Goal: Find specific page/section: Find specific page/section

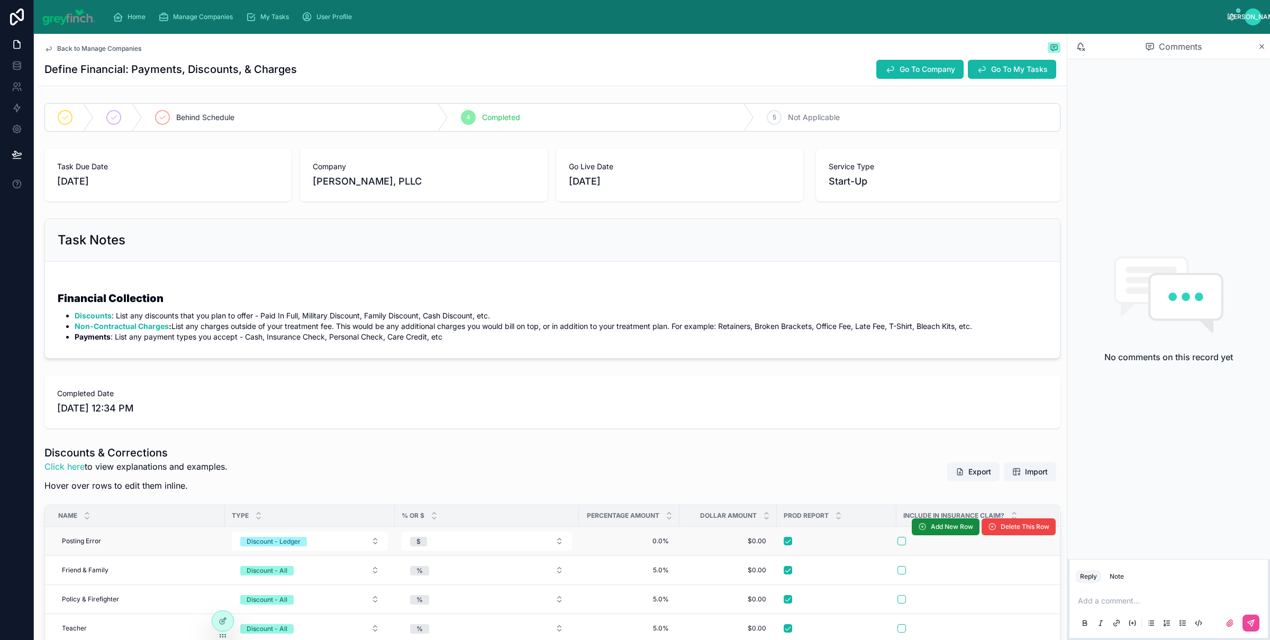
scroll to position [457, 0]
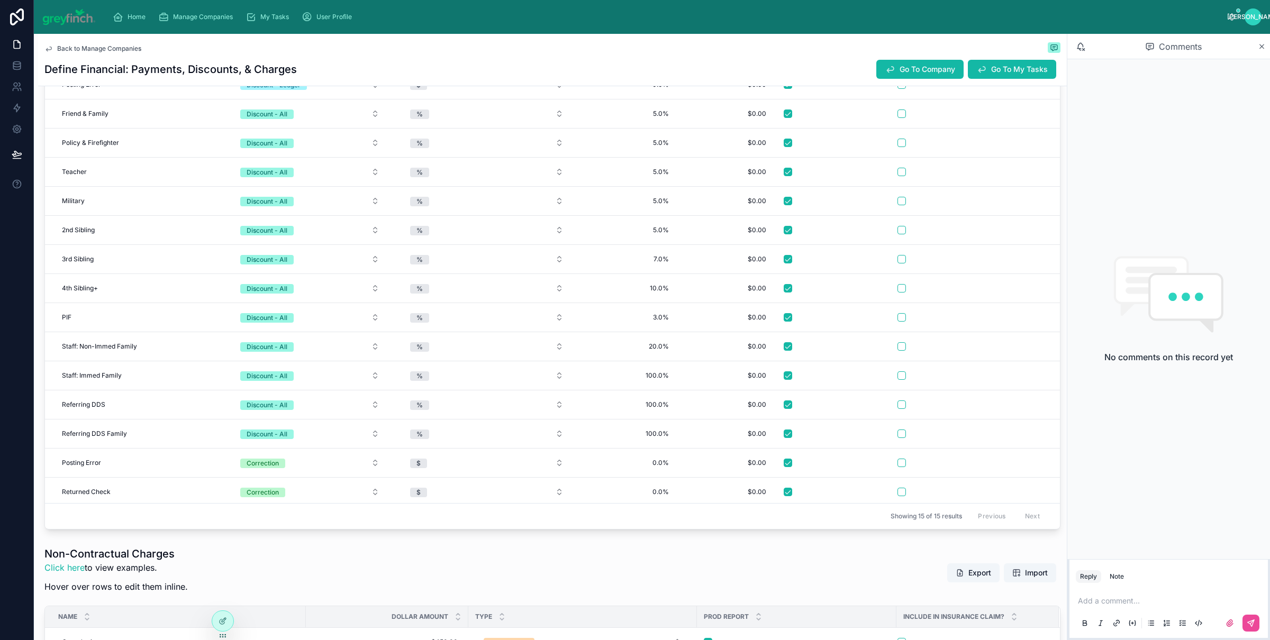
click at [204, 26] on div "Home Manage Companies My Tasks User Profile" at bounding box center [666, 16] width 1124 height 23
click at [201, 20] on span "Manage Companies" at bounding box center [203, 17] width 60 height 8
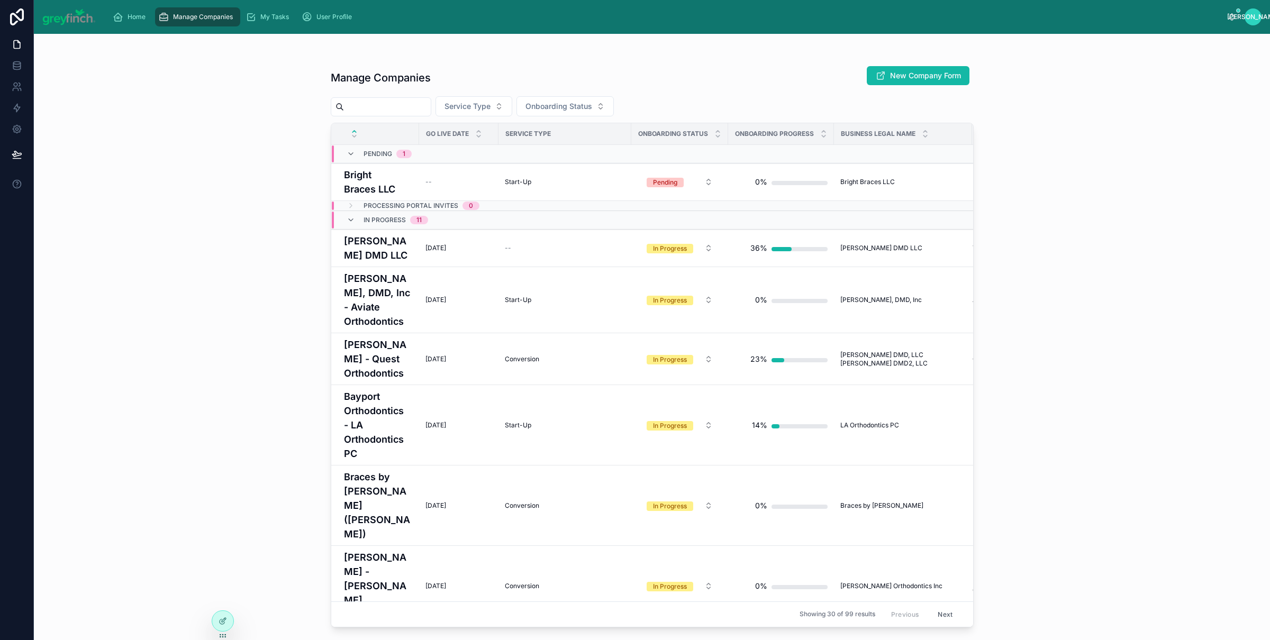
click at [390, 109] on input "text" at bounding box center [387, 107] width 87 height 15
type input "**********"
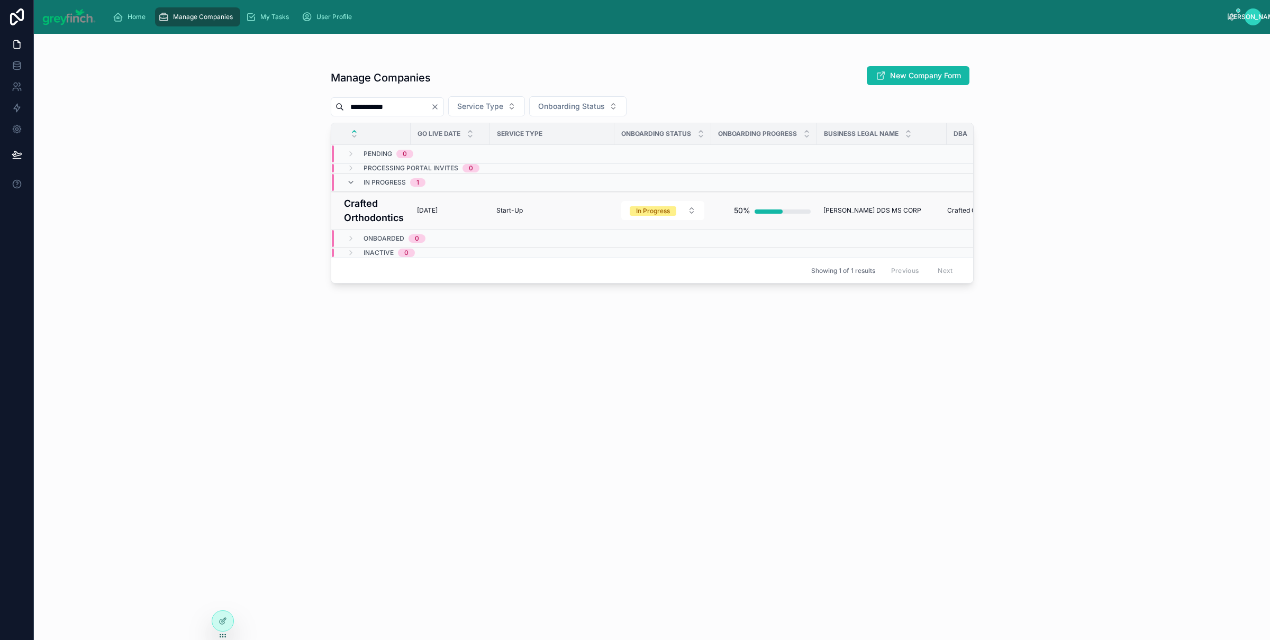
click at [368, 210] on h4 "Crafted Orthodontics" at bounding box center [374, 210] width 60 height 29
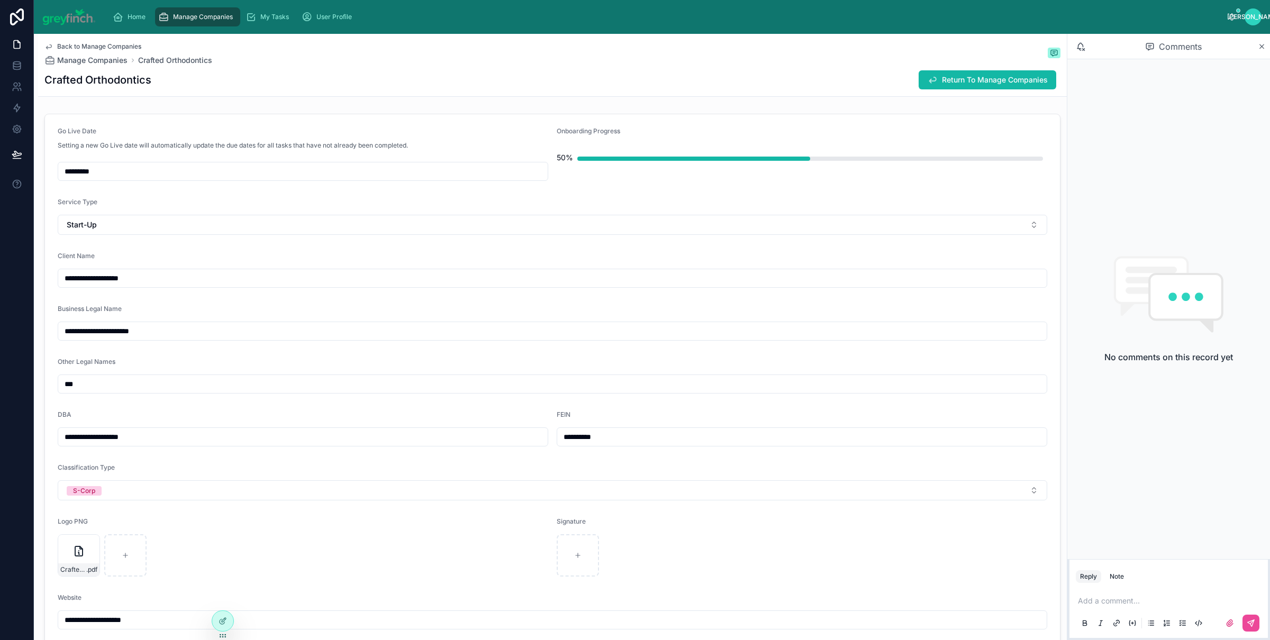
click at [207, 14] on span "Manage Companies" at bounding box center [203, 17] width 60 height 8
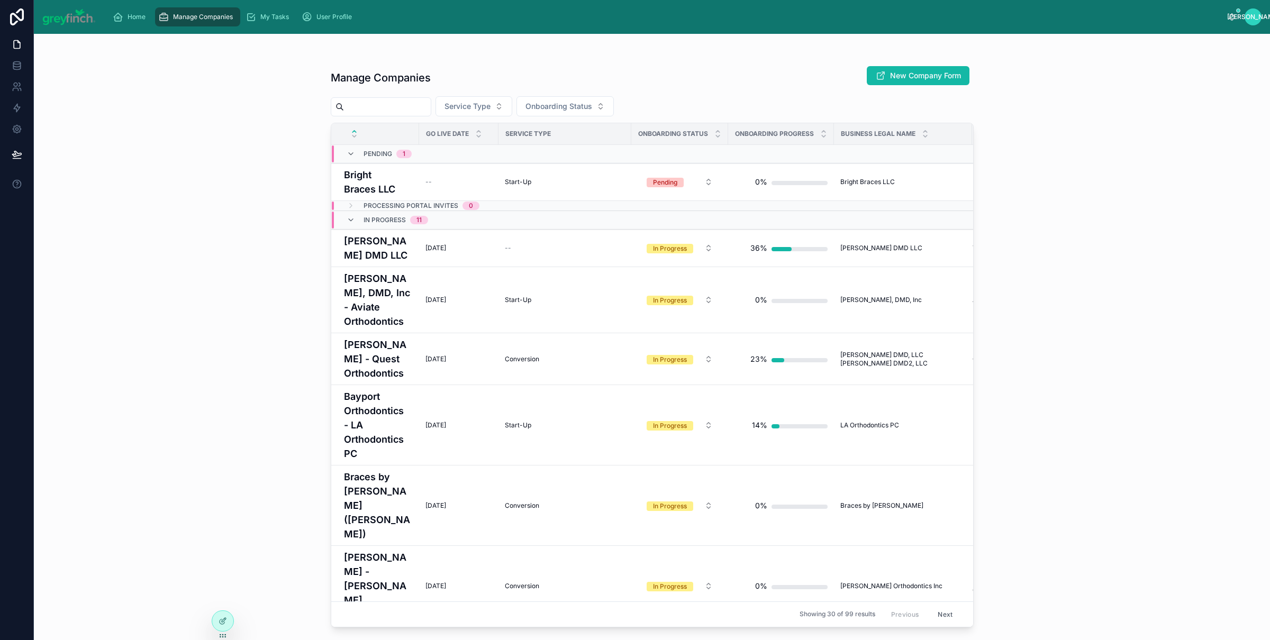
click at [393, 104] on input "text" at bounding box center [387, 107] width 87 height 15
type input "**********"
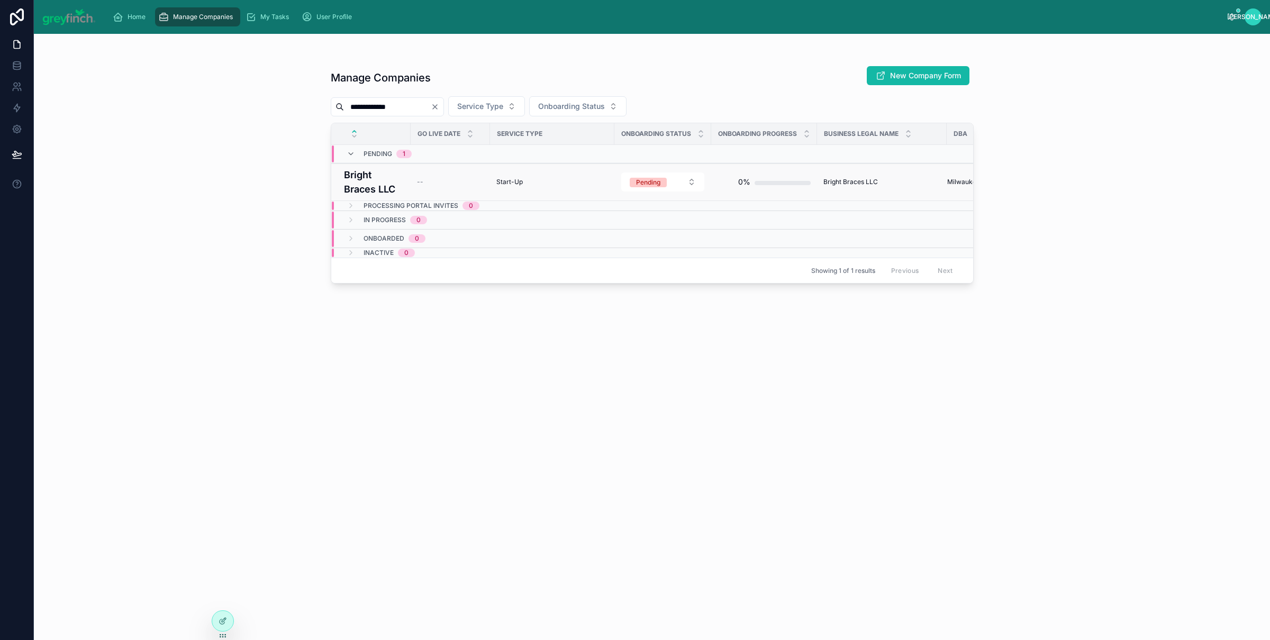
click at [376, 183] on h4 "Bright Braces LLC" at bounding box center [374, 182] width 60 height 29
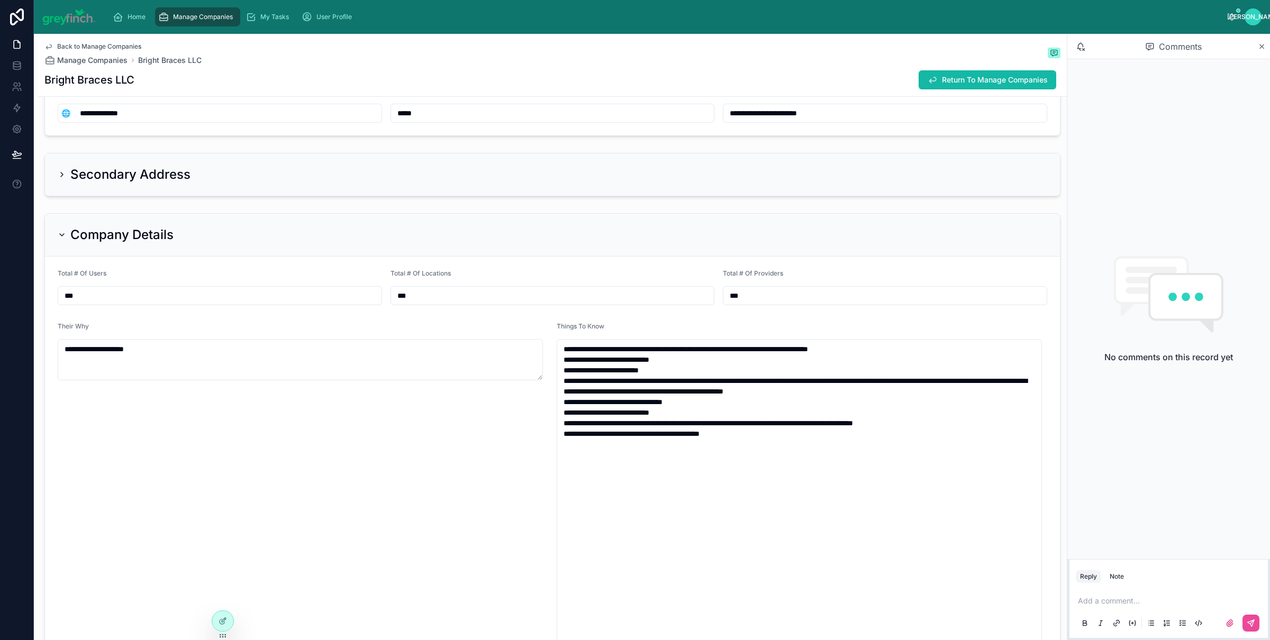
scroll to position [1287, 0]
